Goal: Task Accomplishment & Management: Use online tool/utility

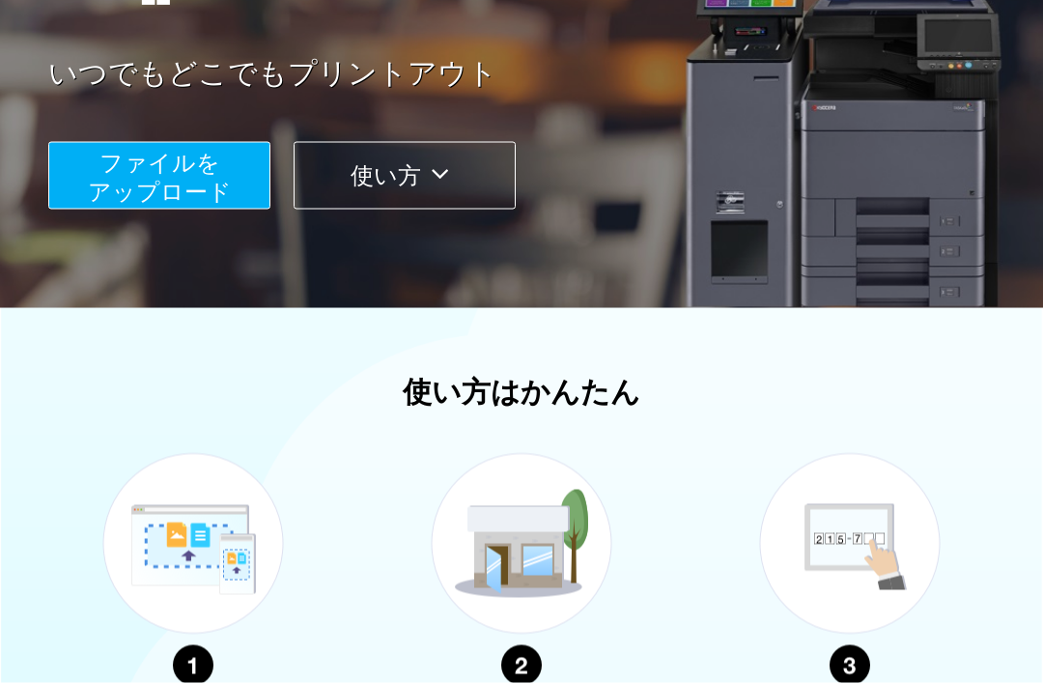
scroll to position [256, 0]
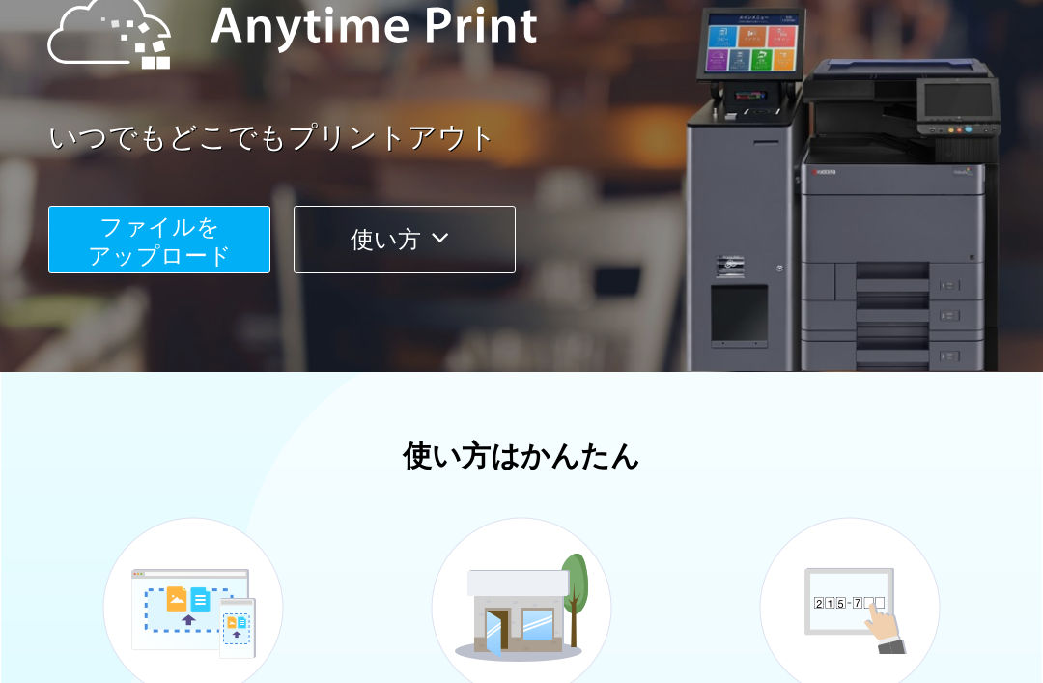
click at [98, 242] on button "ファイルを ​​アップロード" at bounding box center [159, 240] width 222 height 68
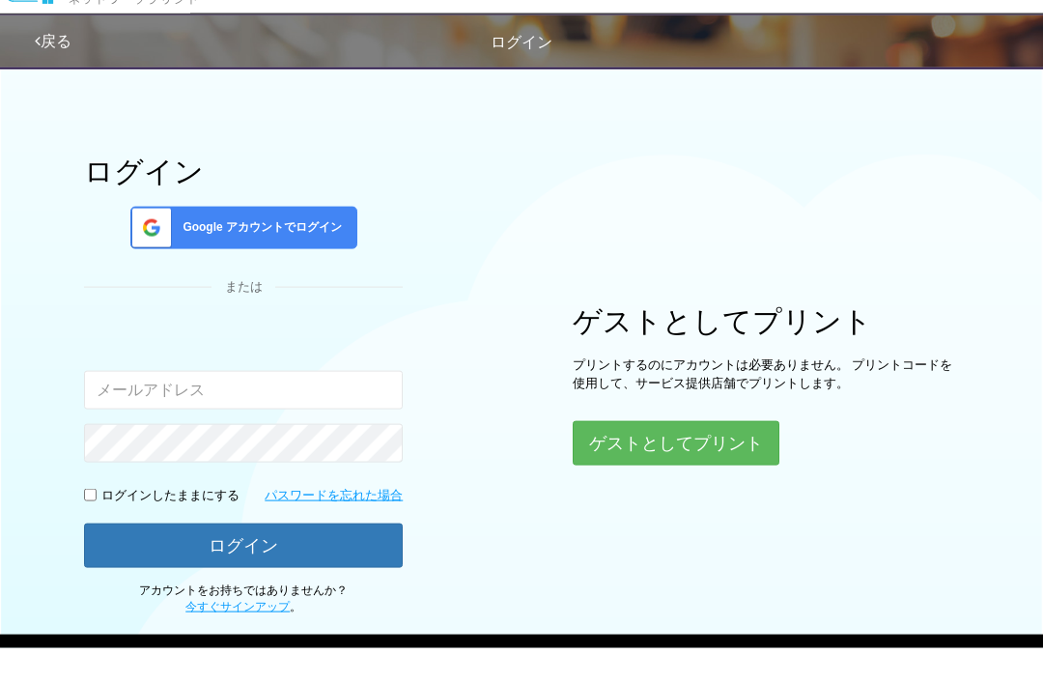
scroll to position [47, 0]
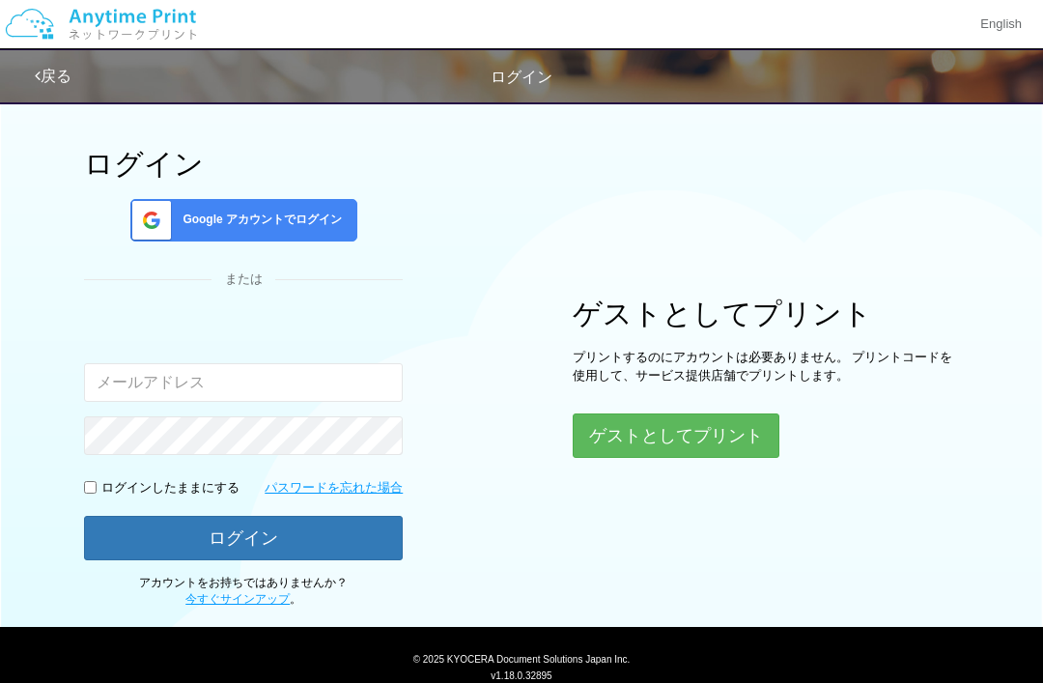
click at [725, 447] on button "ゲストとしてプリント" at bounding box center [676, 435] width 207 height 44
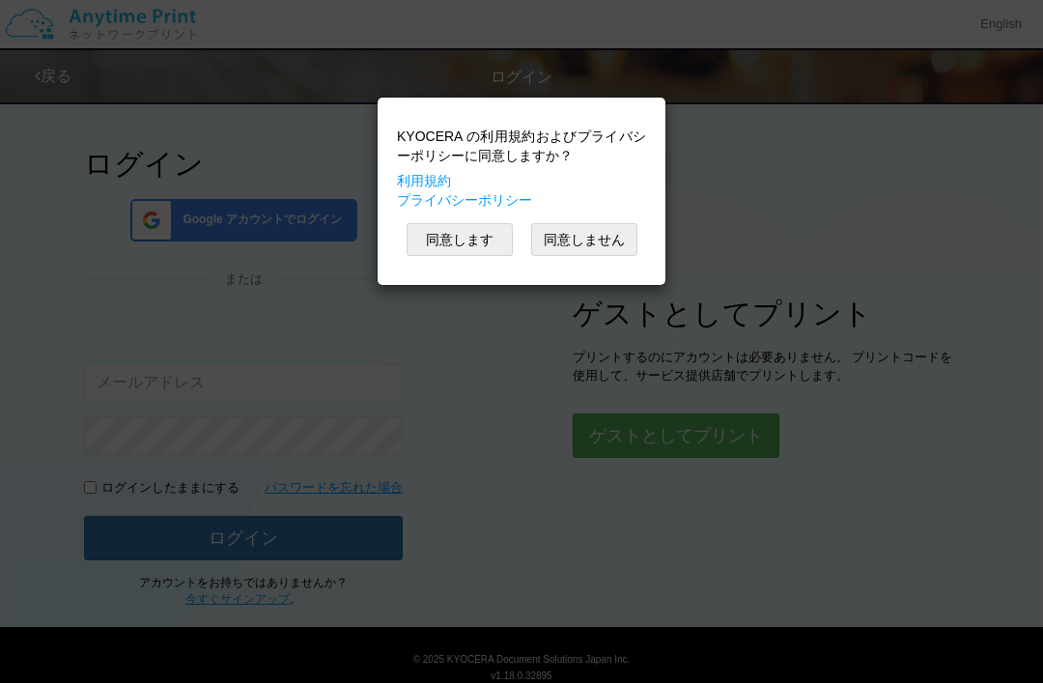
click at [607, 242] on button "同意しません" at bounding box center [584, 239] width 106 height 33
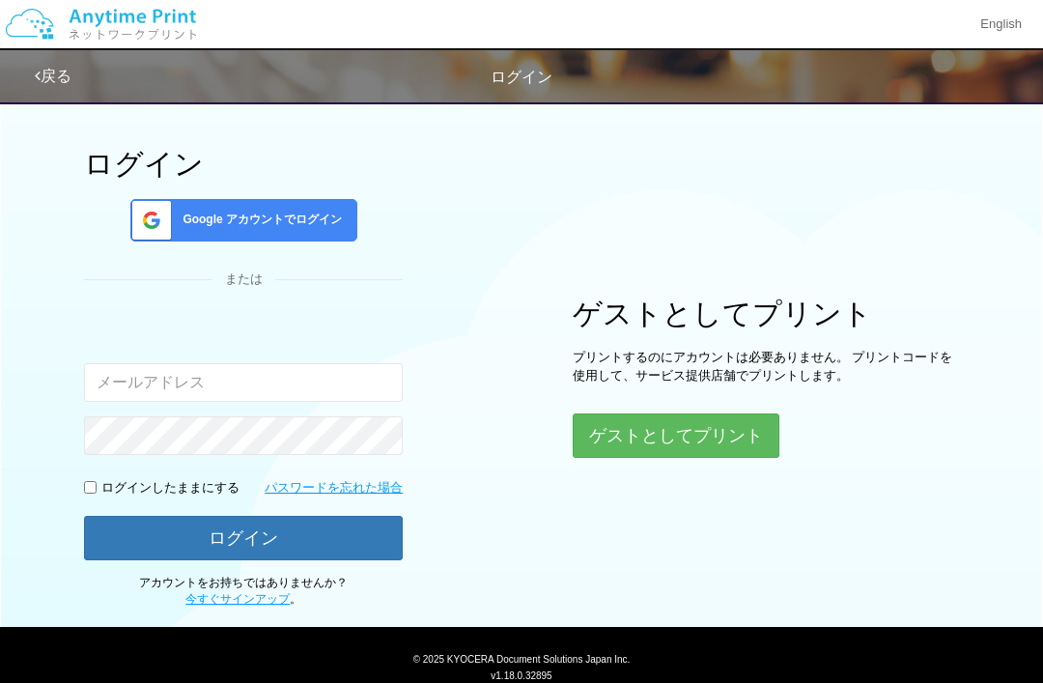
click at [716, 442] on button "ゲストとしてプリント" at bounding box center [676, 435] width 207 height 44
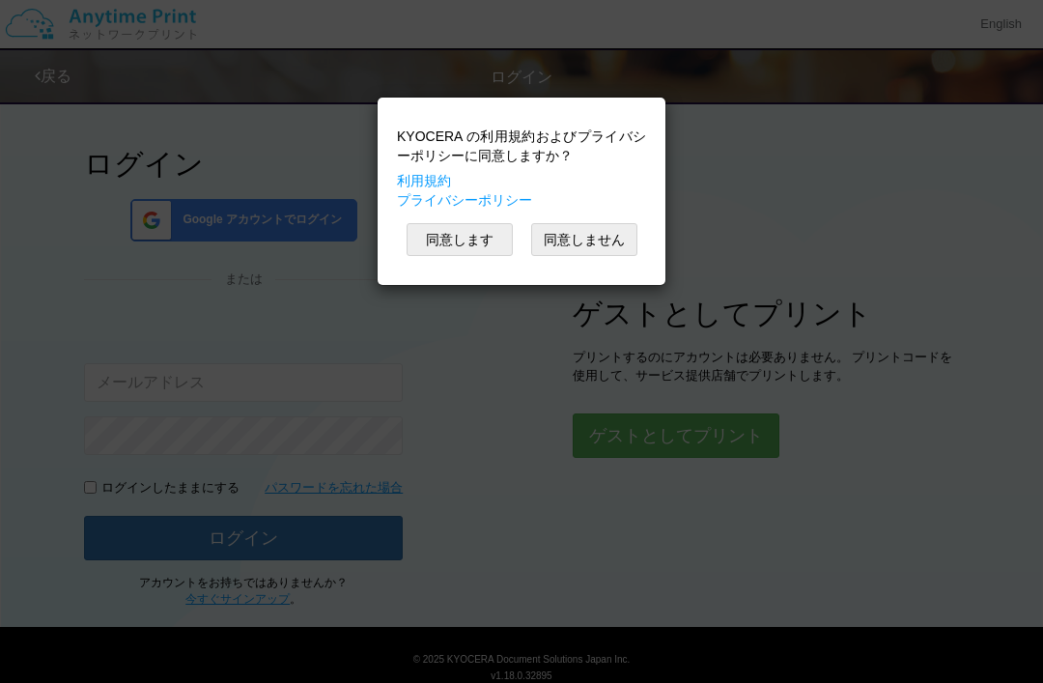
click at [451, 253] on button "同意します" at bounding box center [460, 239] width 106 height 33
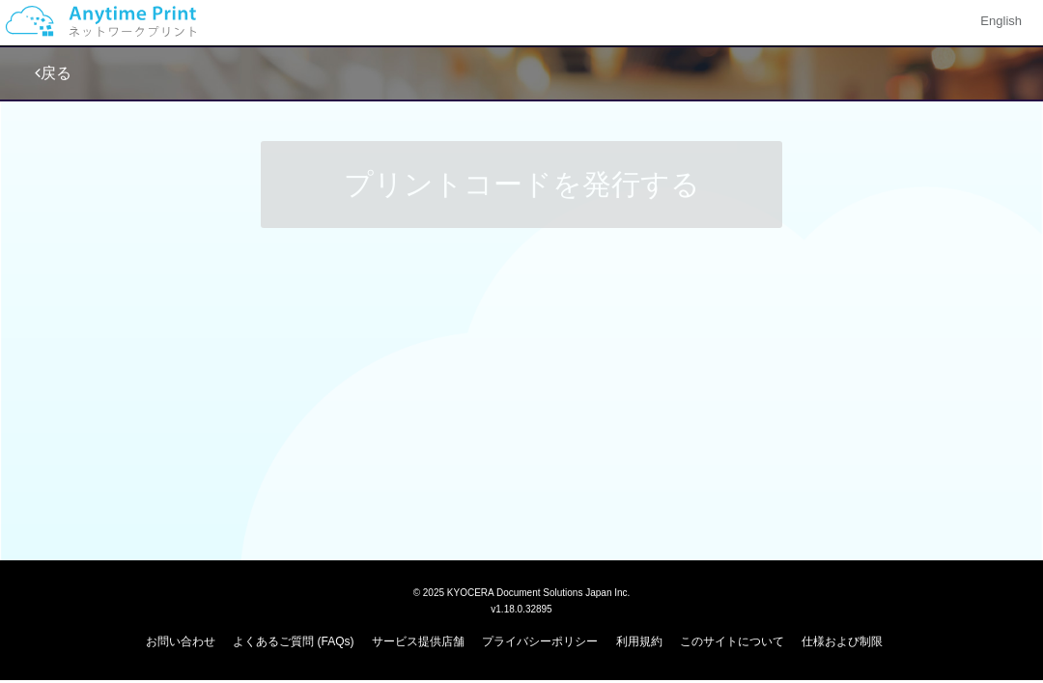
scroll to position [6, 0]
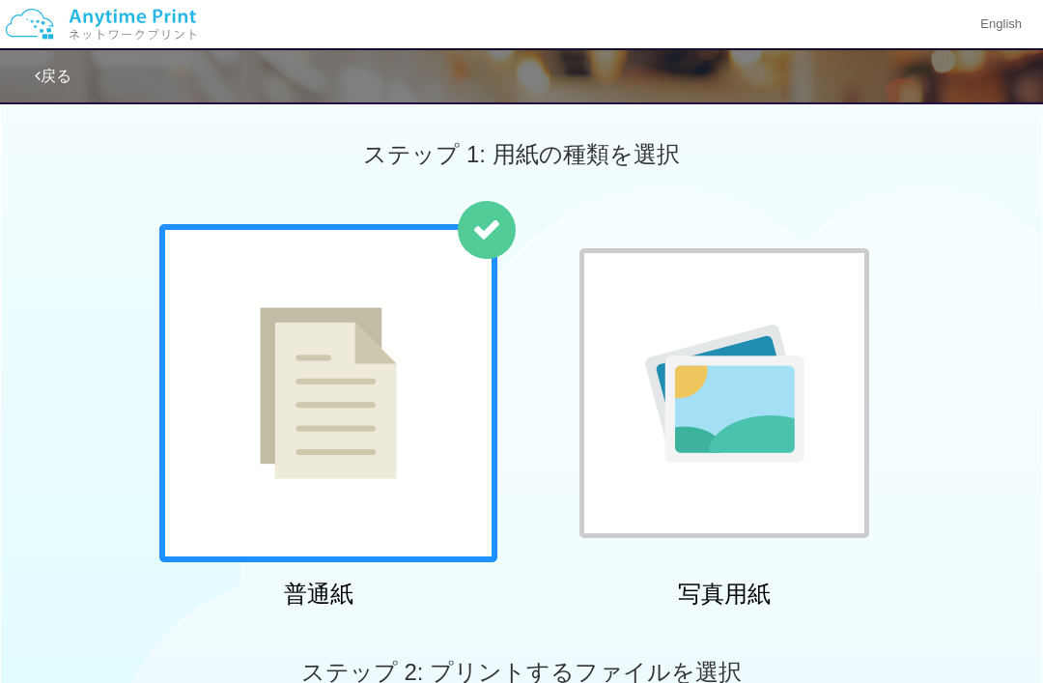
click at [648, 183] on div "ステップ 1: 用紙の種類を選択" at bounding box center [521, 154] width 1043 height 139
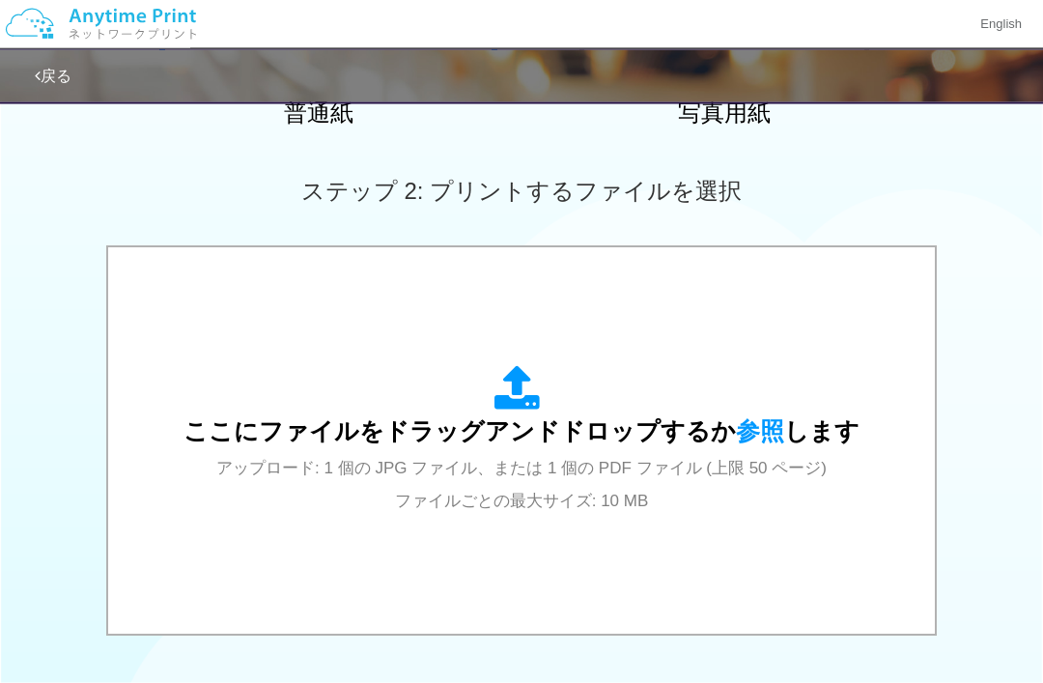
scroll to position [488, 0]
click at [758, 431] on span "参照" at bounding box center [760, 430] width 48 height 27
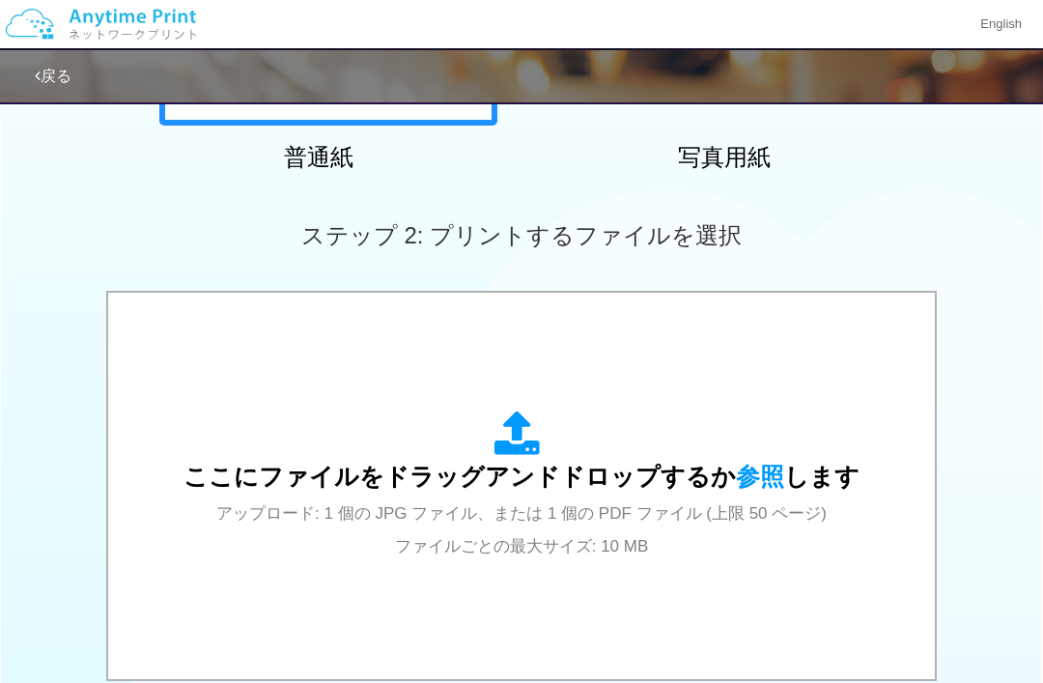
scroll to position [475, 0]
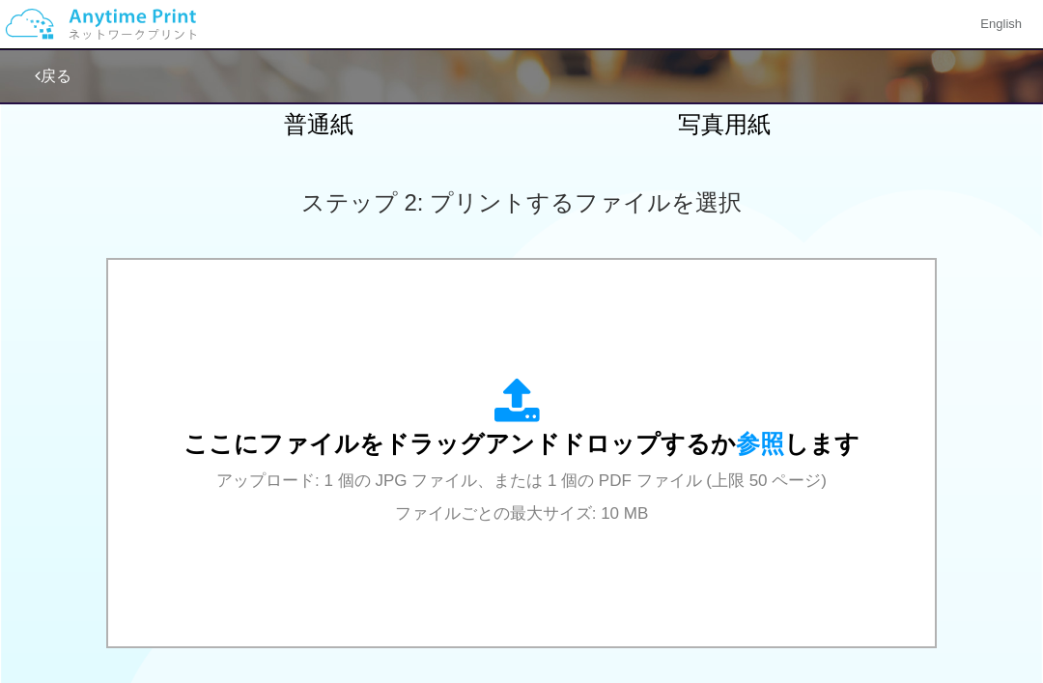
click at [749, 448] on span "参照" at bounding box center [760, 443] width 48 height 27
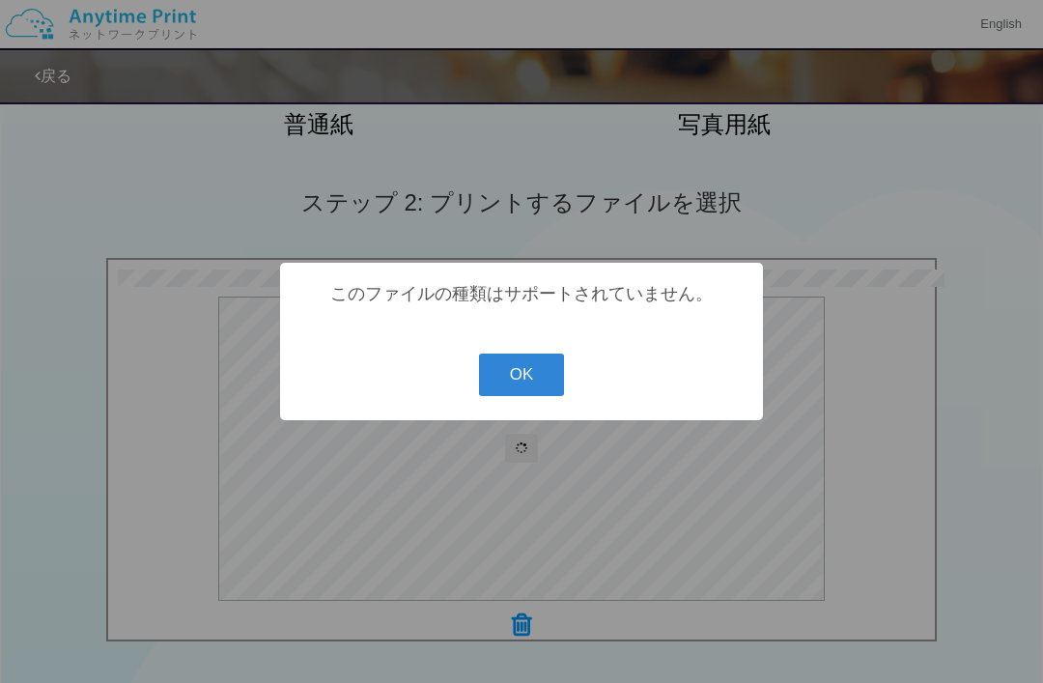
click at [527, 372] on button "OK" at bounding box center [522, 375] width 86 height 42
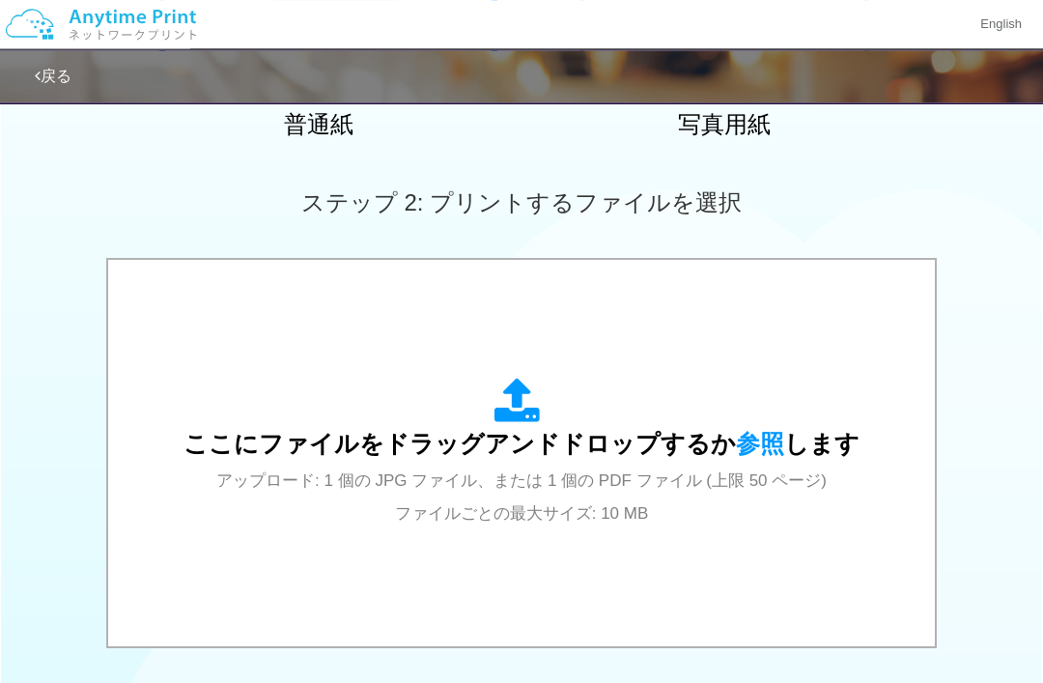
scroll to position [463, 0]
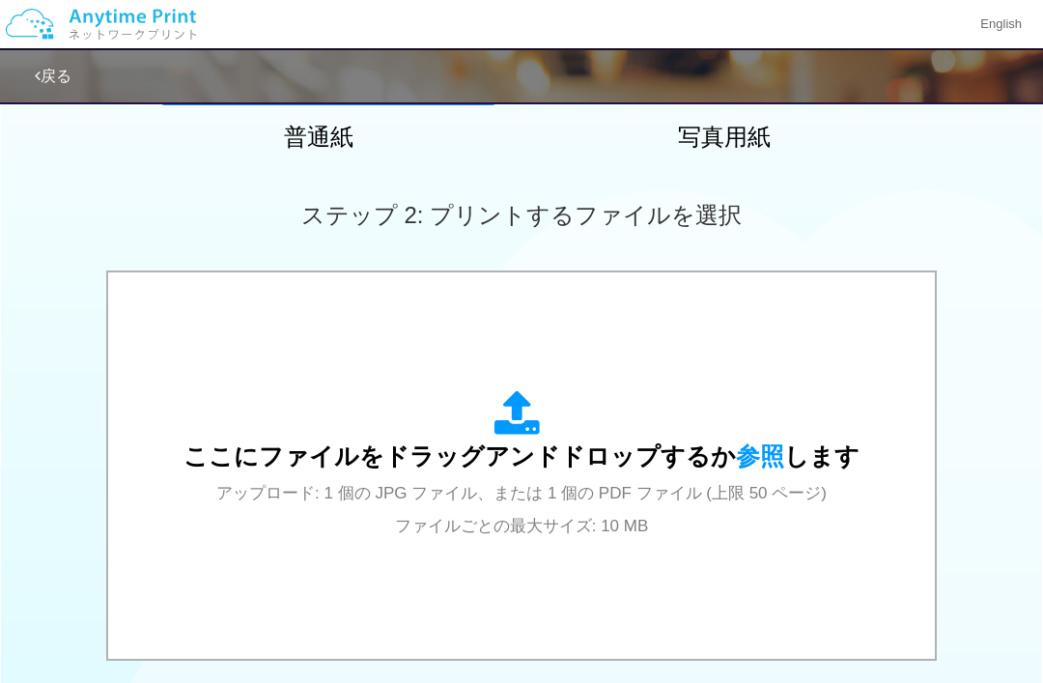
click at [774, 454] on span "参照" at bounding box center [760, 455] width 48 height 27
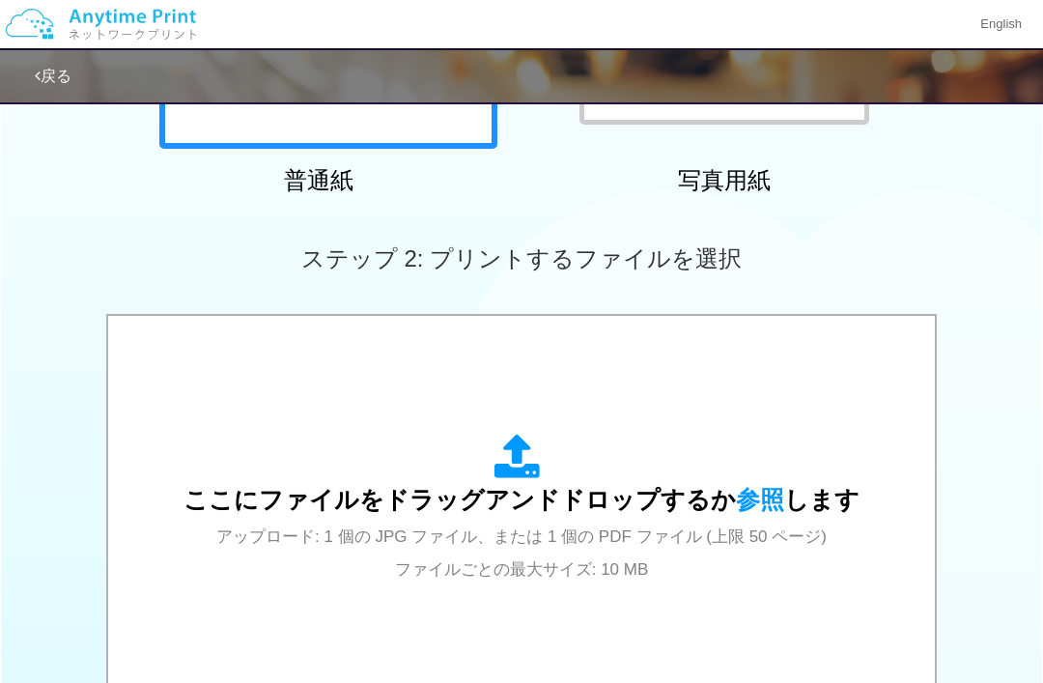
scroll to position [452, 0]
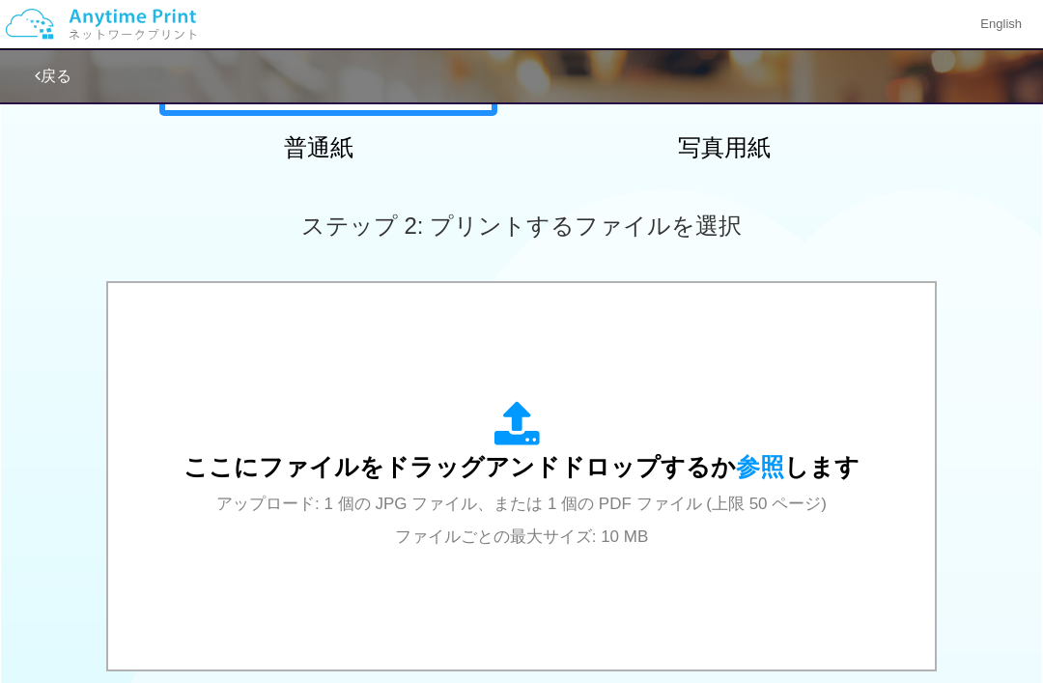
click at [756, 469] on span "参照" at bounding box center [760, 466] width 48 height 27
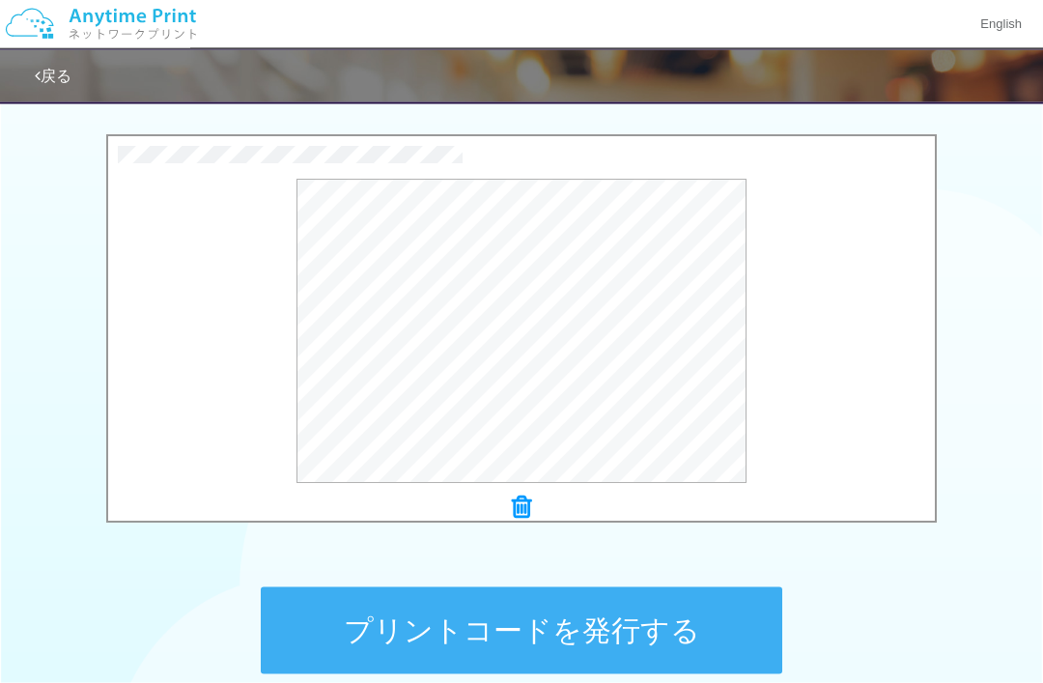
scroll to position [599, 0]
click at [713, 633] on button "プリントコードを発行する" at bounding box center [522, 629] width 522 height 87
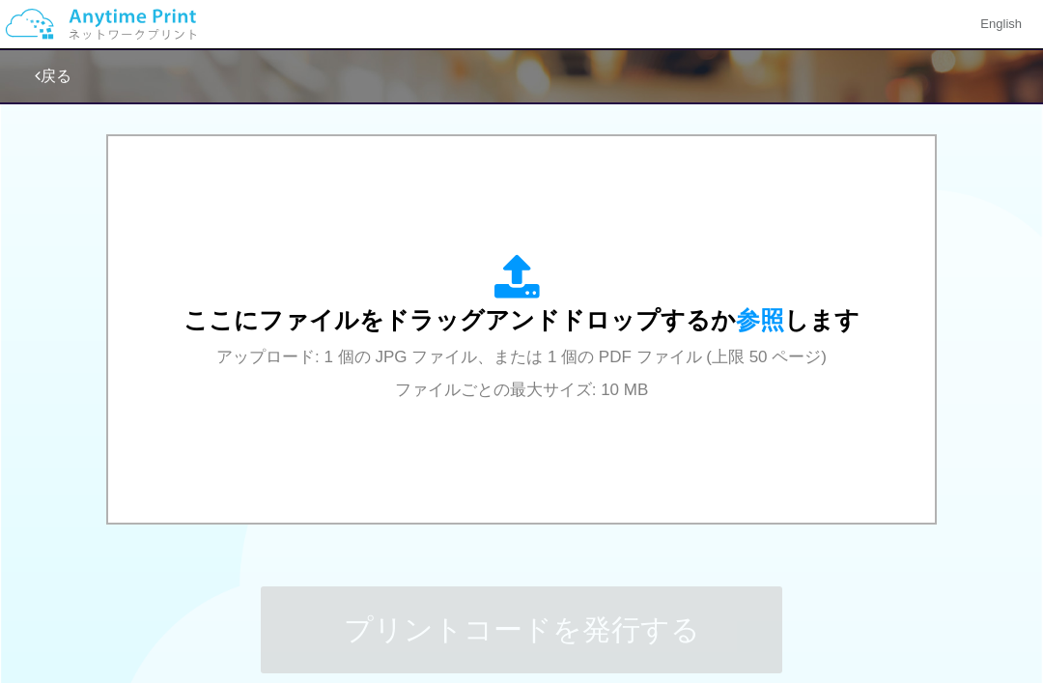
scroll to position [0, 0]
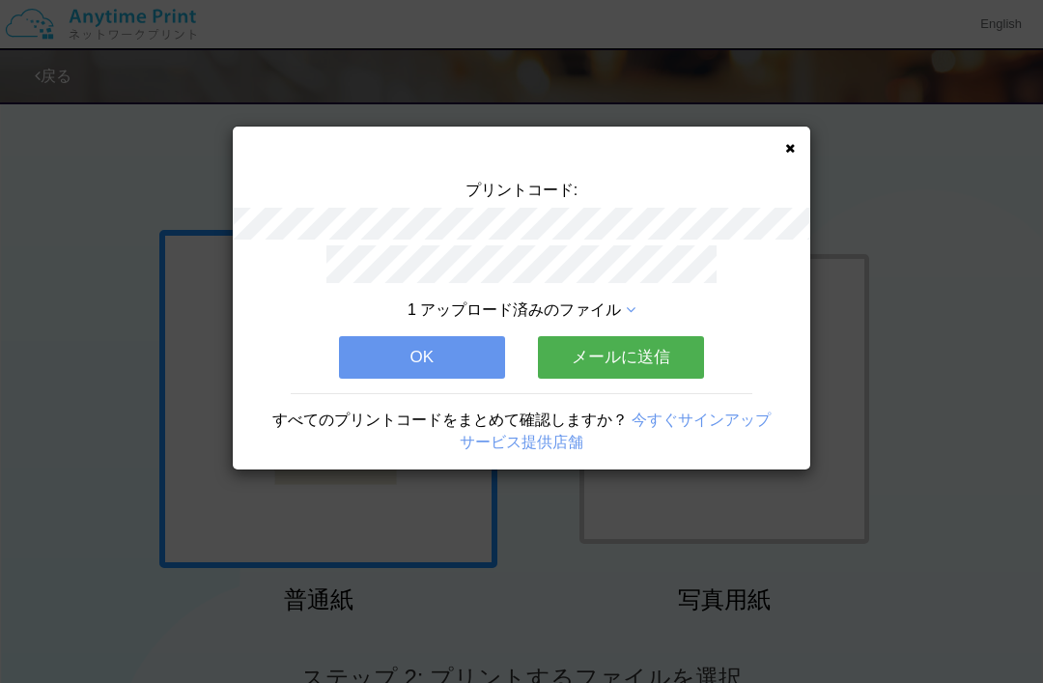
click at [653, 356] on button "メールに送信" at bounding box center [621, 357] width 166 height 42
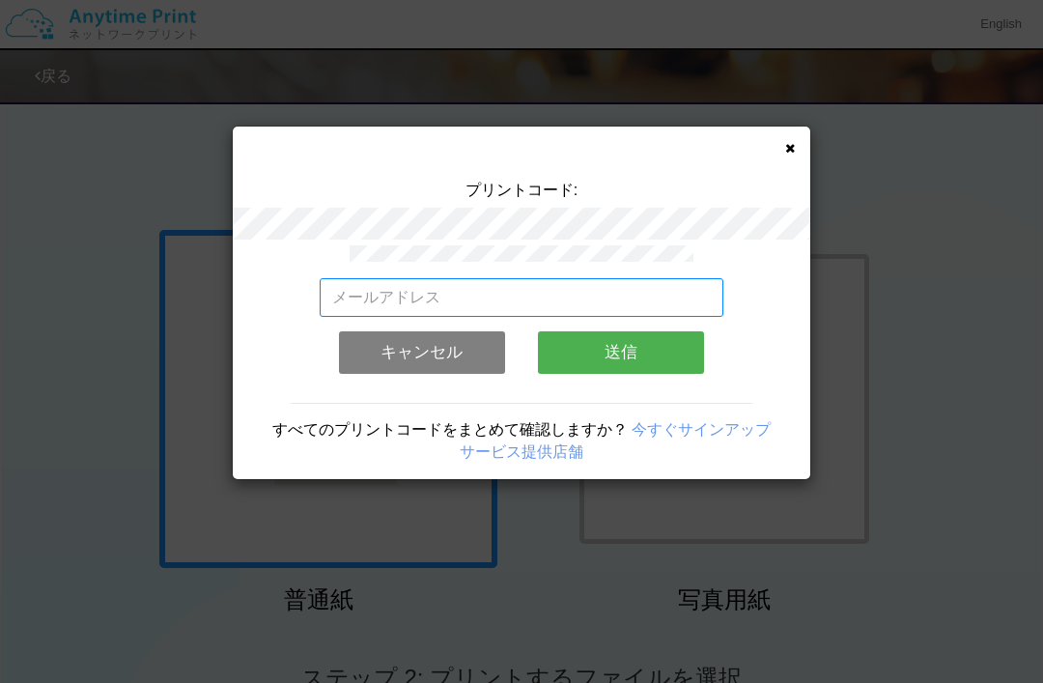
click at [643, 298] on input "email" at bounding box center [522, 297] width 405 height 39
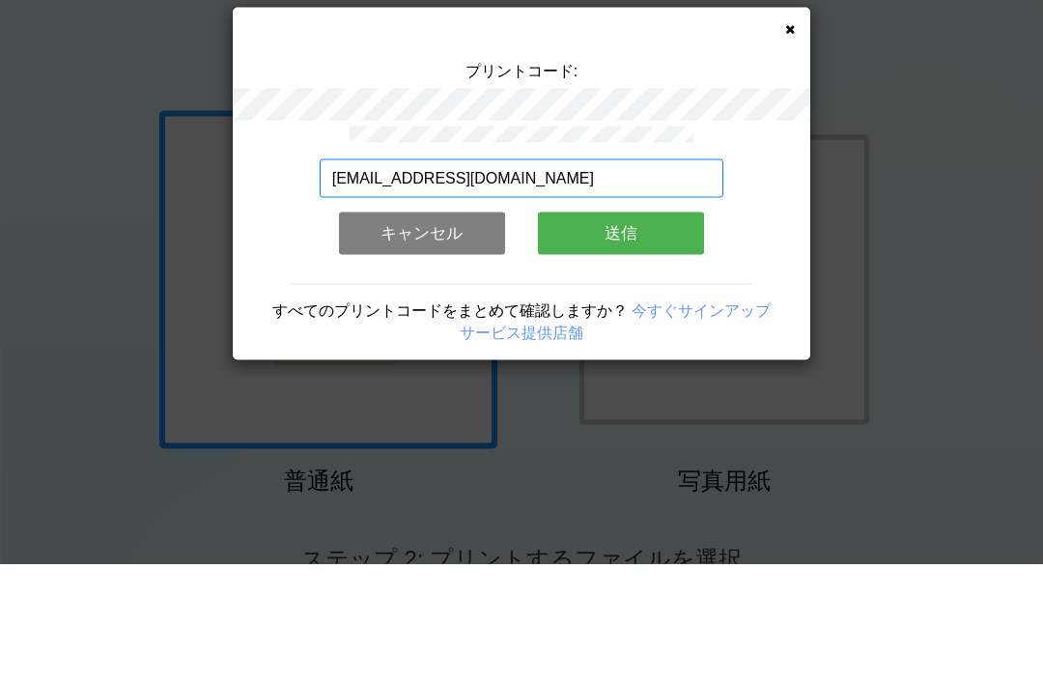
type input "[EMAIL_ADDRESS][DOMAIN_NAME]"
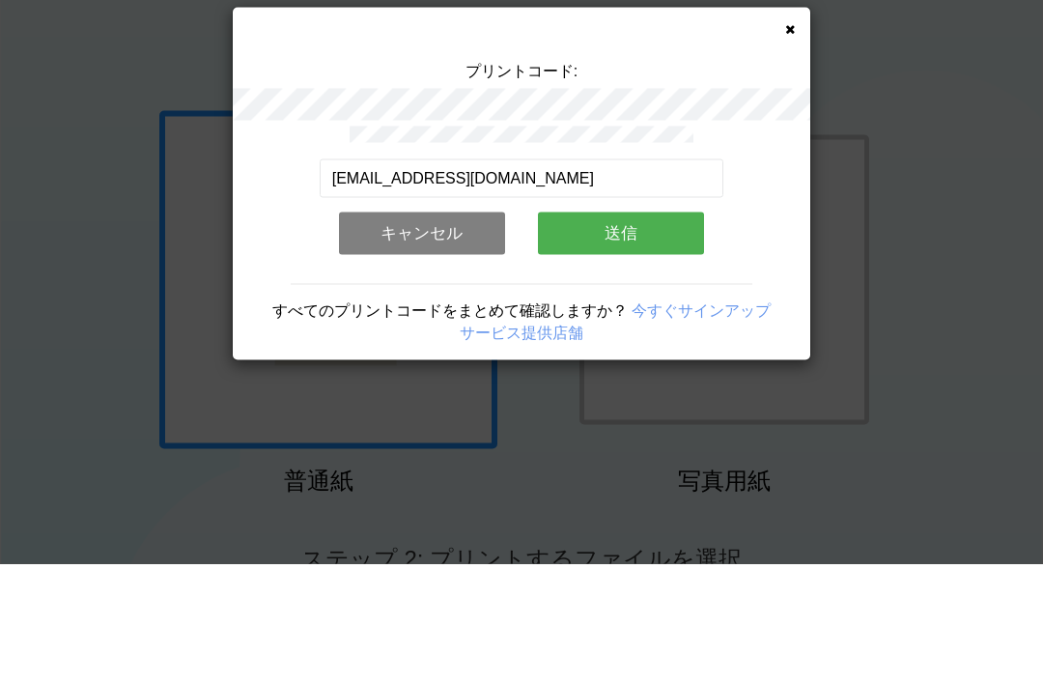
click at [661, 331] on button "送信" at bounding box center [621, 352] width 166 height 42
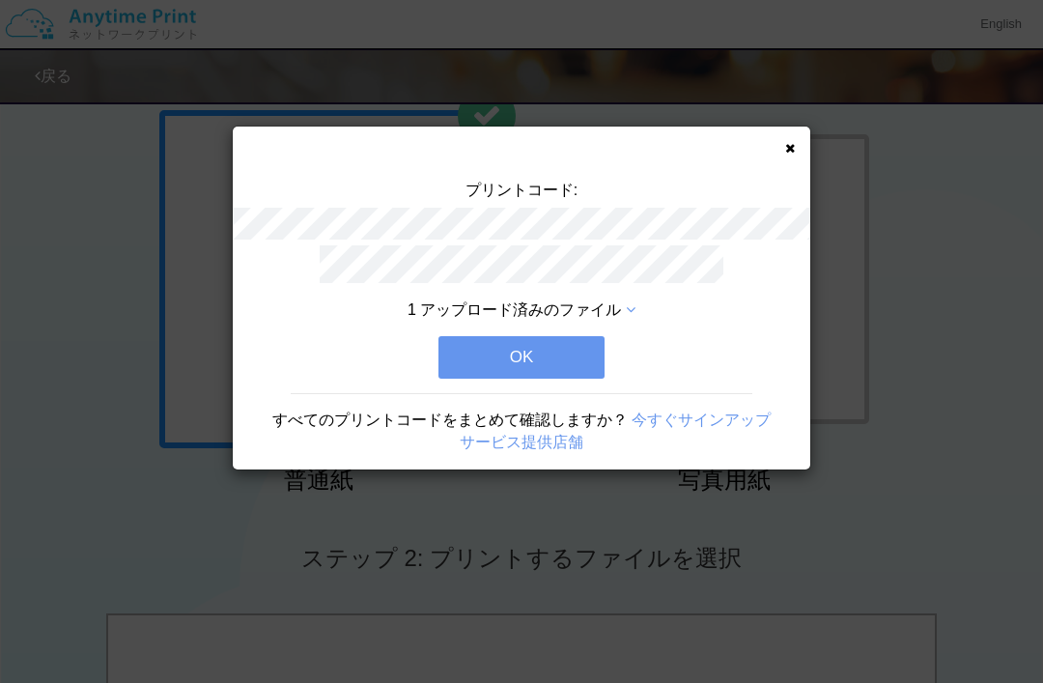
click at [555, 360] on button "OK" at bounding box center [522, 357] width 166 height 42
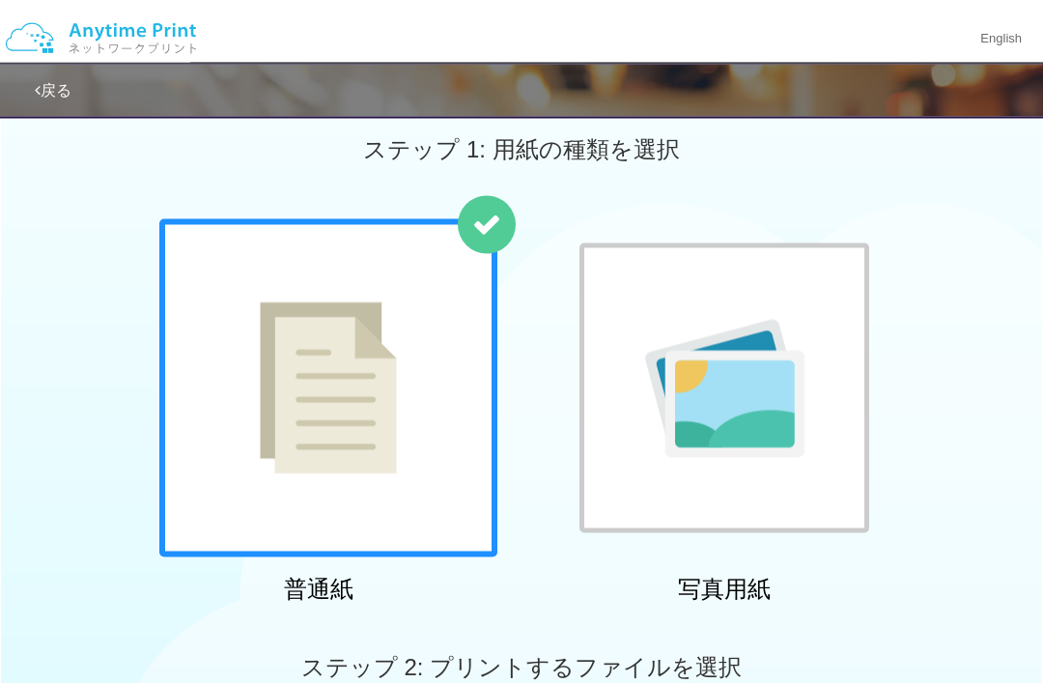
scroll to position [0, 0]
